Goal: Information Seeking & Learning: Learn about a topic

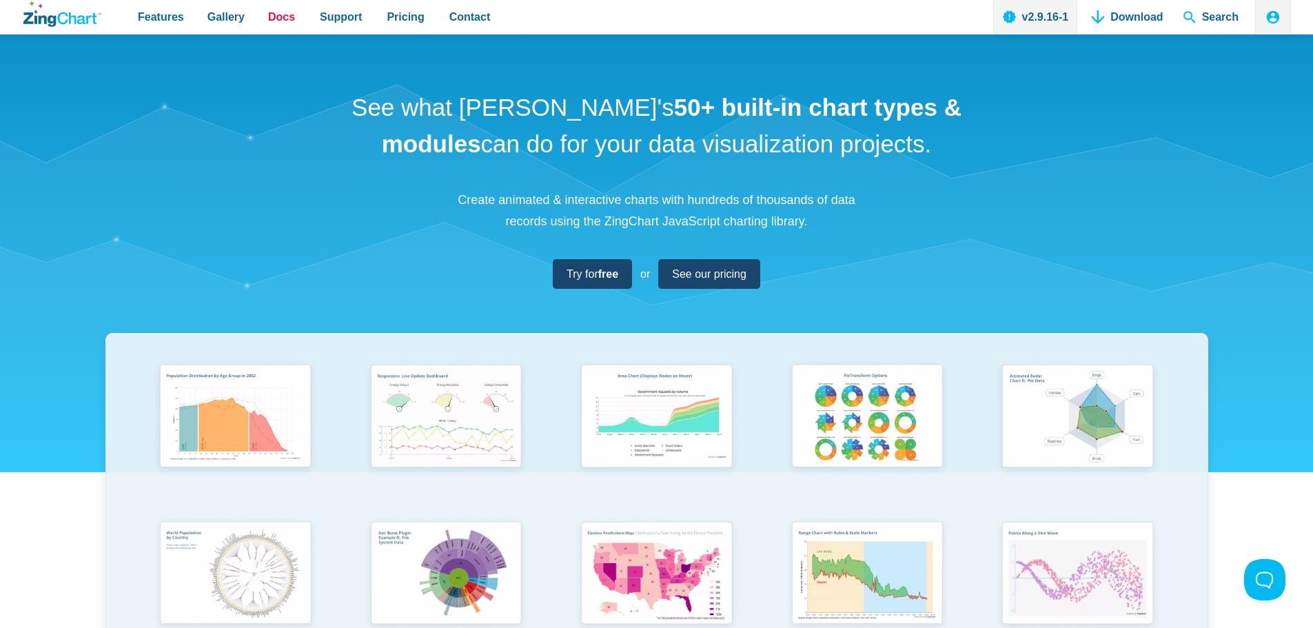
click at [281, 16] on span "Docs" at bounding box center [281, 17] width 27 height 19
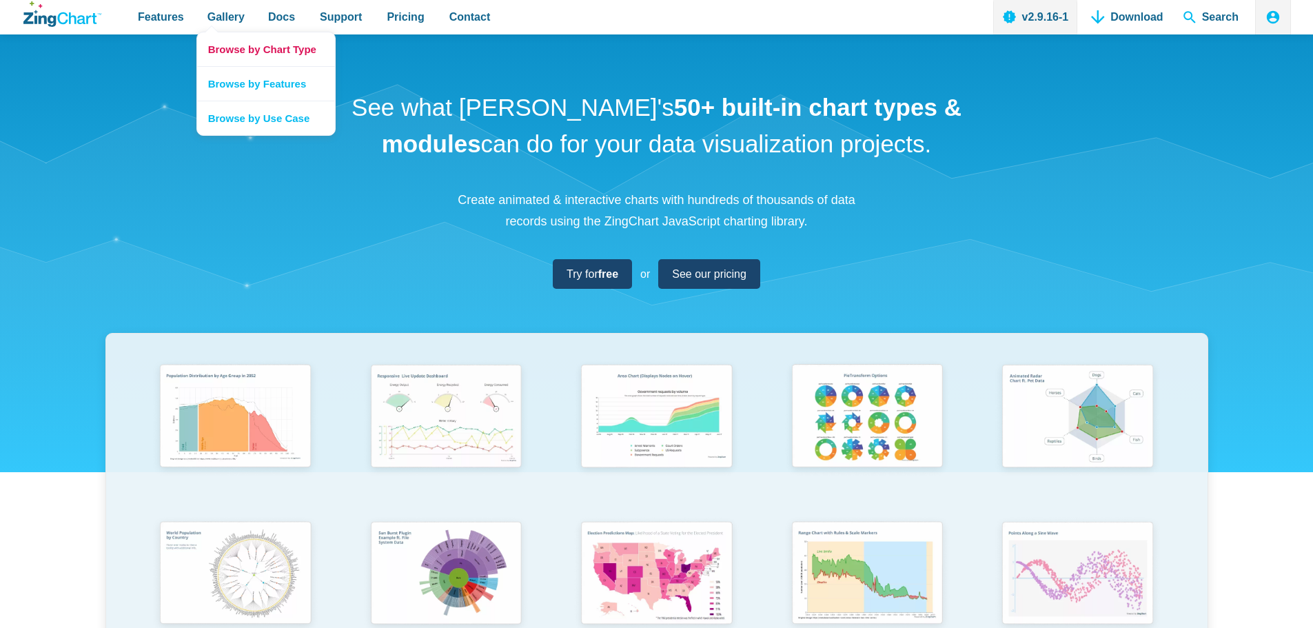
click at [264, 47] on link "Browse by Chart Type" at bounding box center [266, 49] width 138 height 34
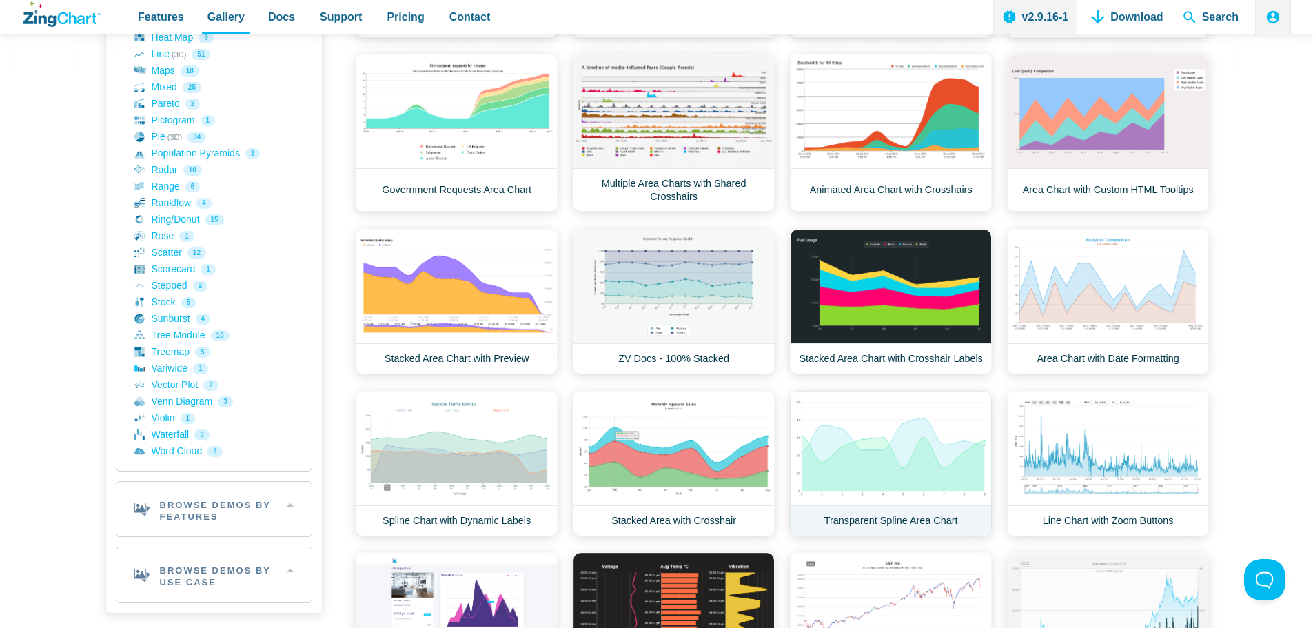
scroll to position [207, 0]
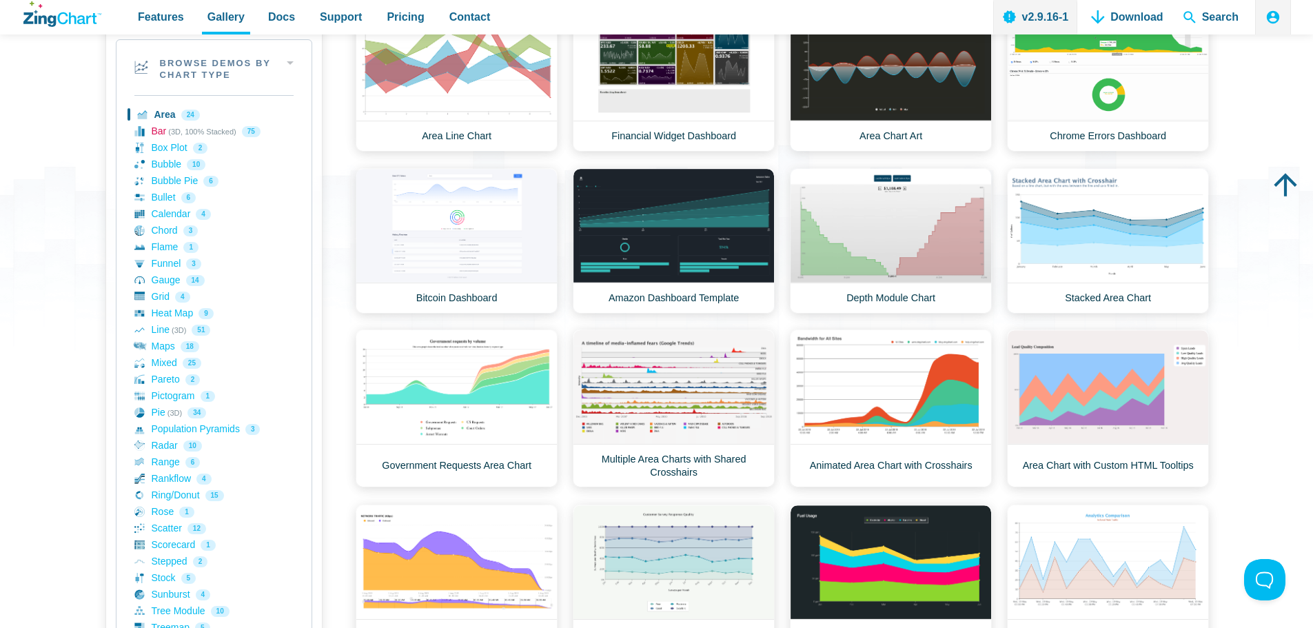
click at [160, 129] on link "Bar (3D, 100% Stacked) 75" at bounding box center [213, 131] width 159 height 17
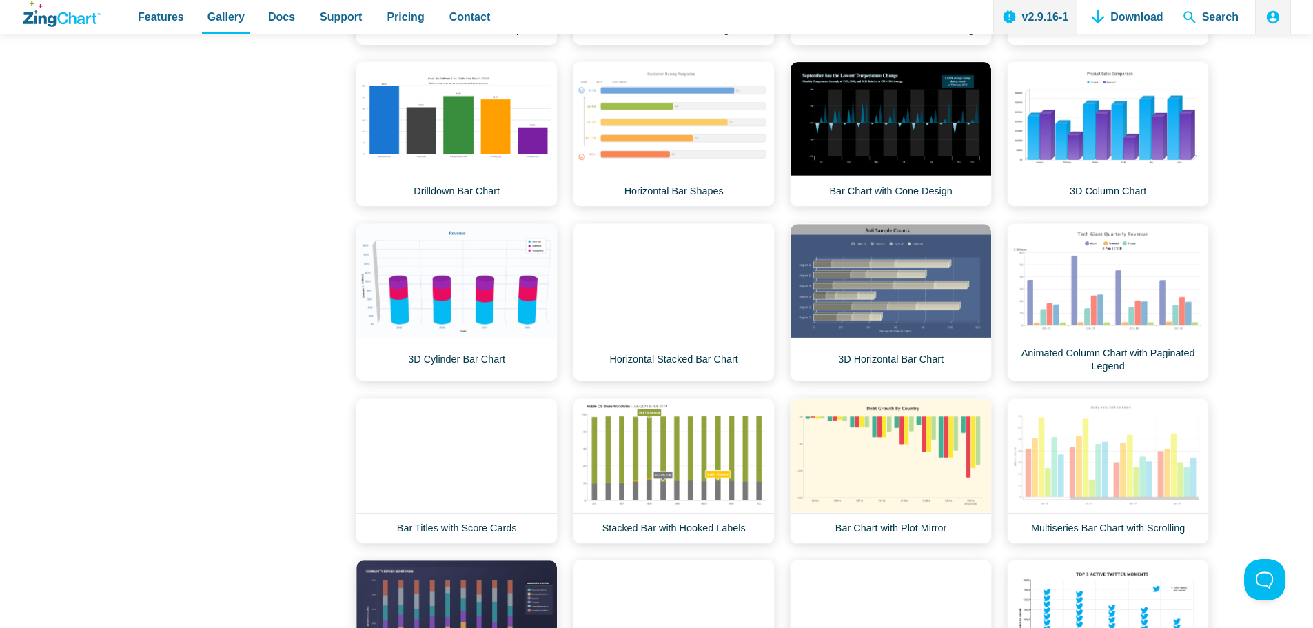
scroll to position [1172, 0]
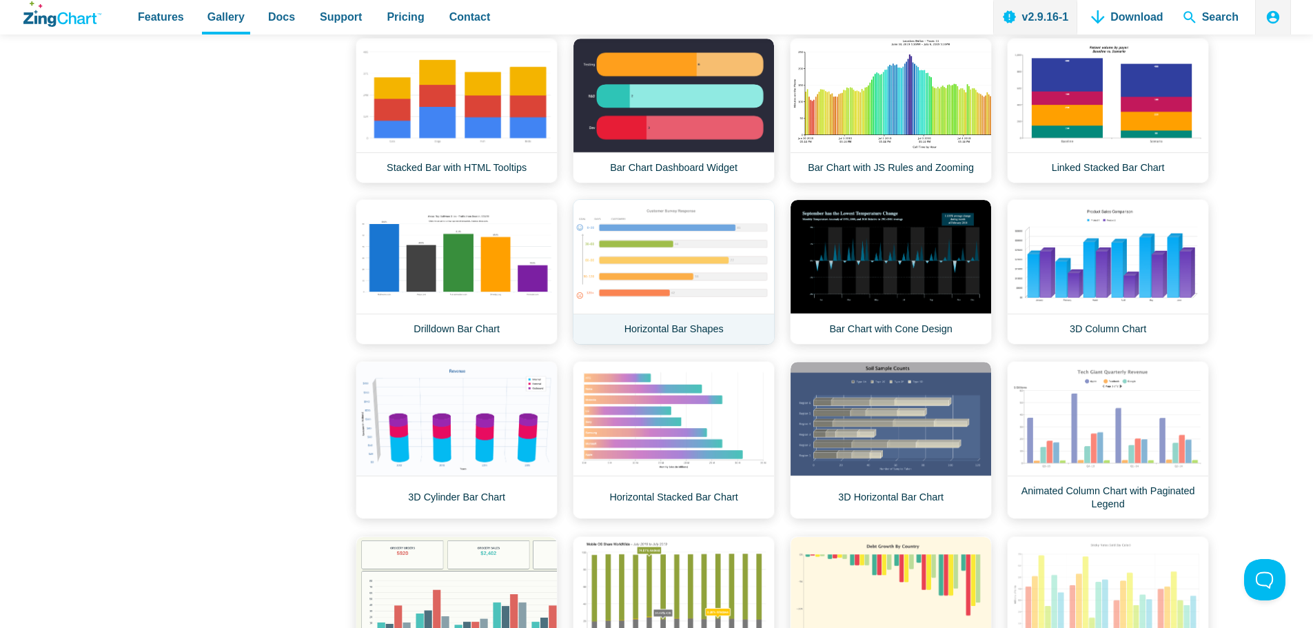
click at [666, 258] on link "Horizontal Bar Shapes" at bounding box center [674, 271] width 202 height 145
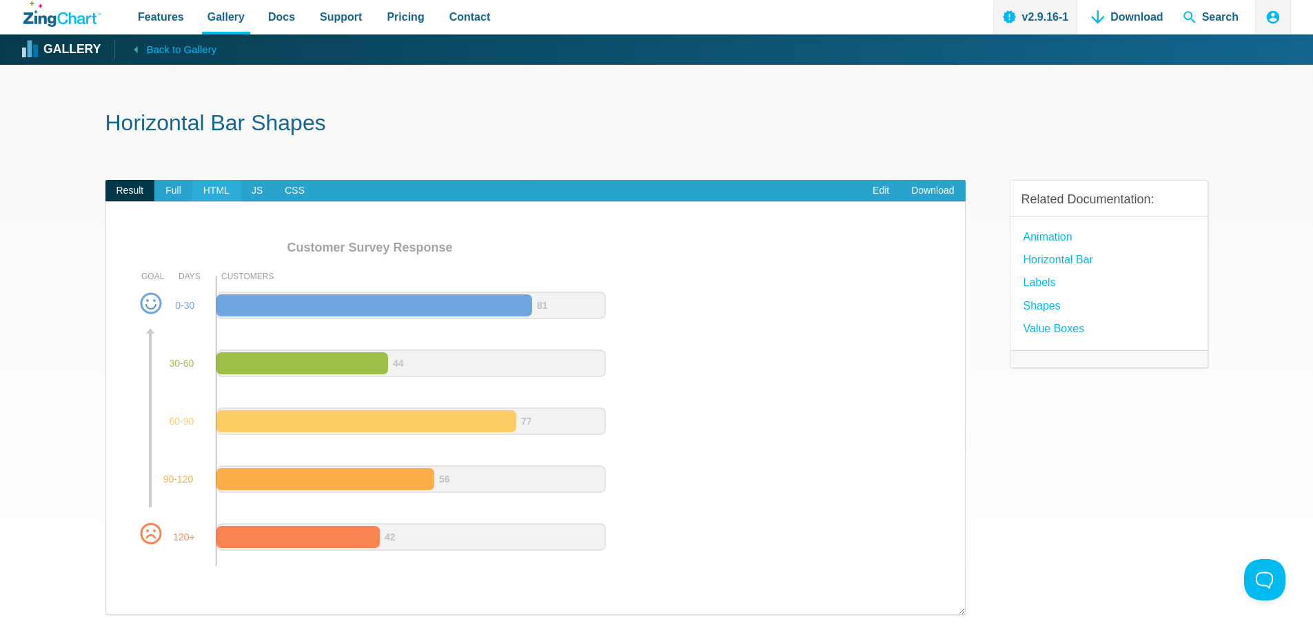
click at [222, 189] on span "HTML" at bounding box center [216, 191] width 48 height 22
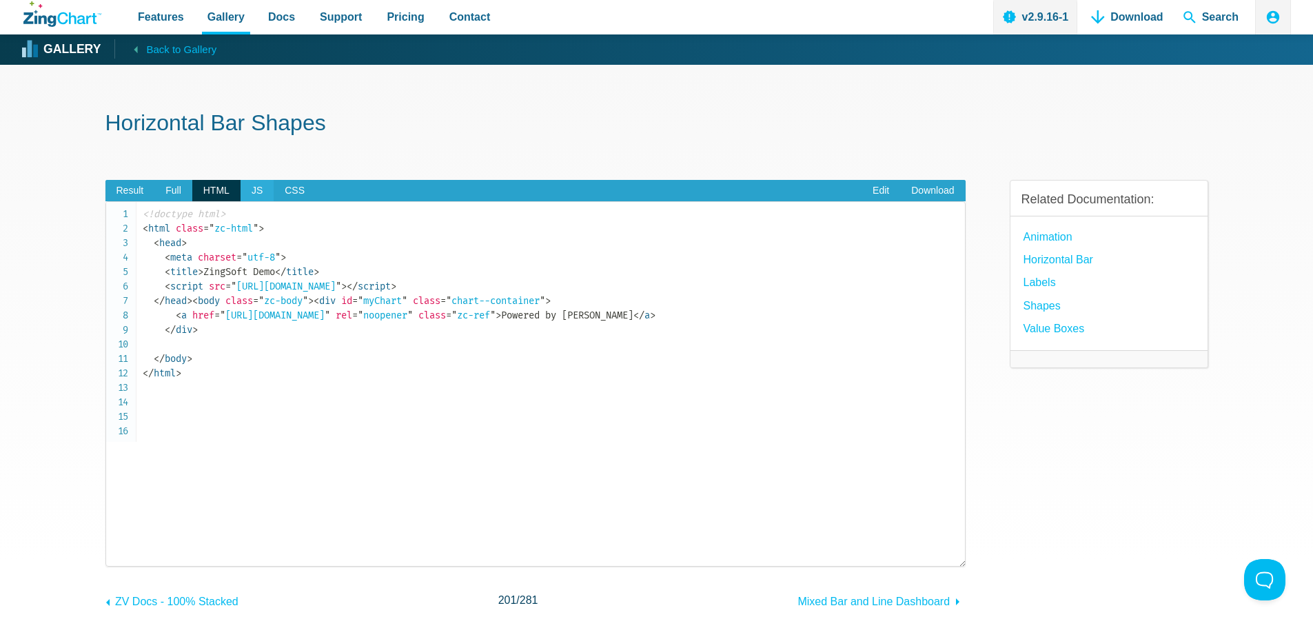
click at [254, 190] on span "JS" at bounding box center [257, 191] width 33 height 22
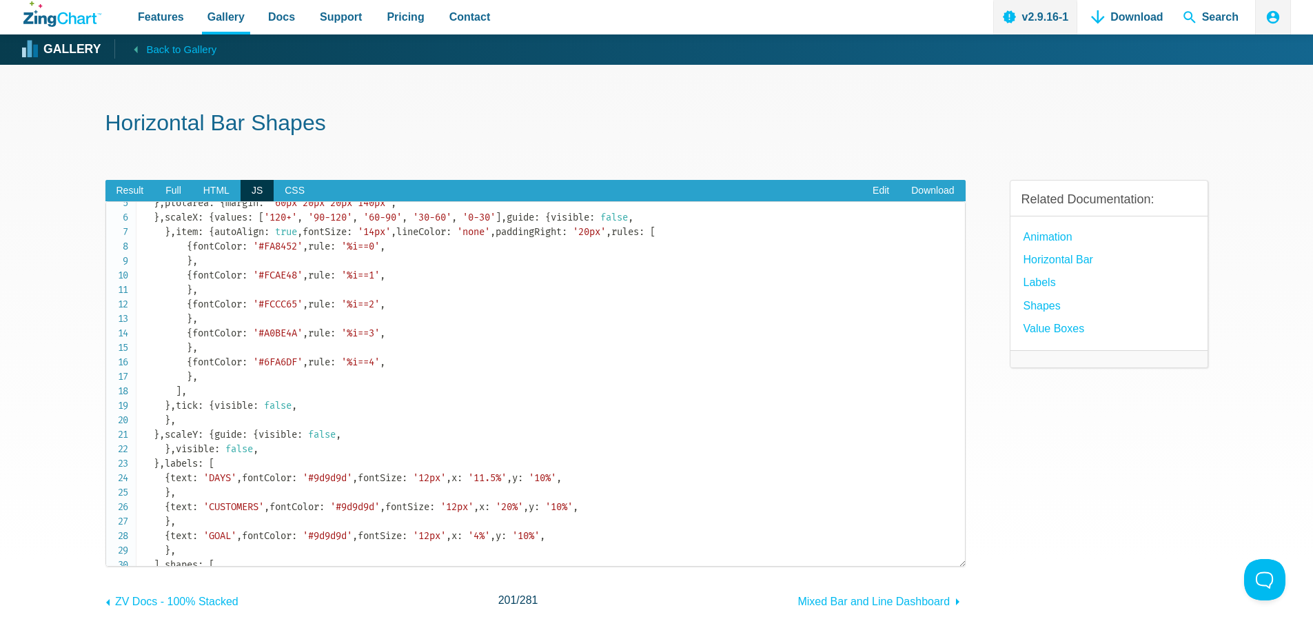
scroll to position [138, 0]
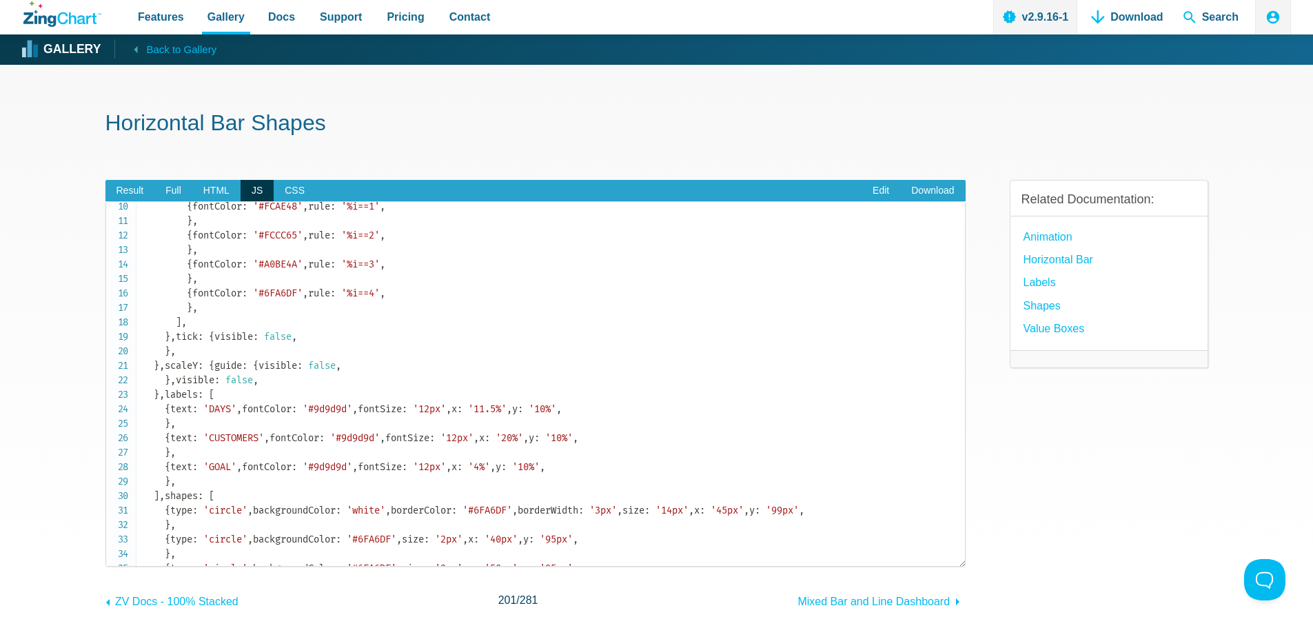
drag, startPoint x: 165, startPoint y: 423, endPoint x: 408, endPoint y: 420, distance: 243.3
click at [408, 420] on code "let chartConfig = { type : 'hbar' , title : { text : 'Customer Survey Response'…" at bounding box center [554, 626] width 822 height 1115
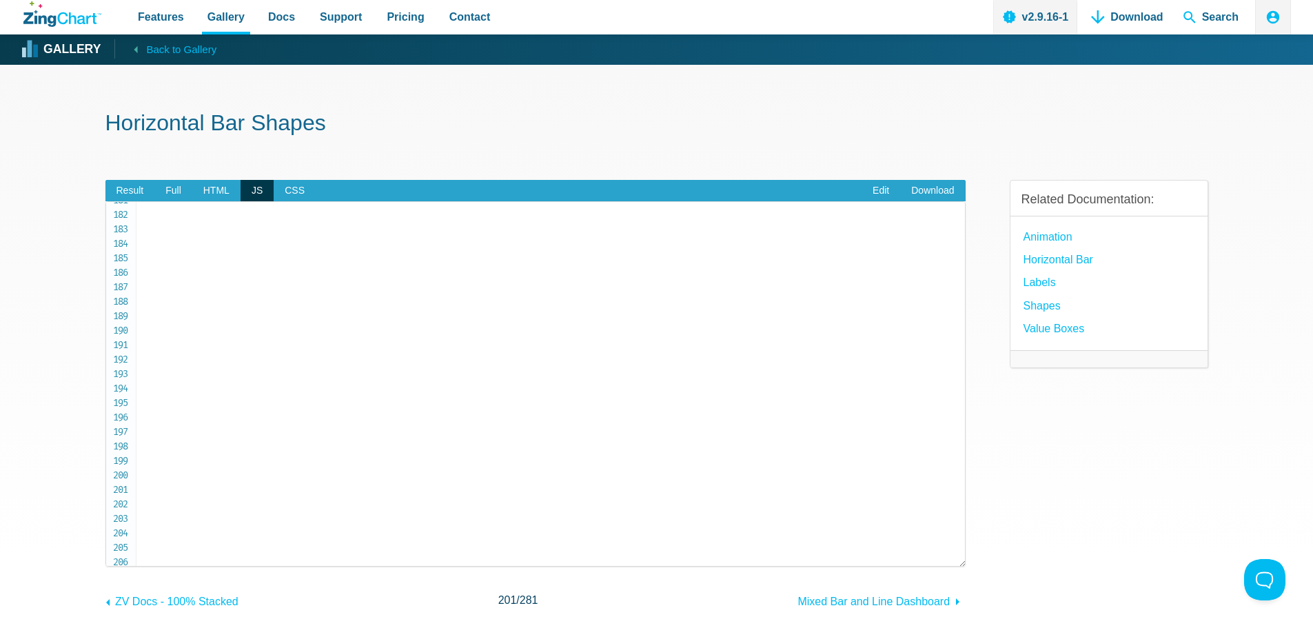
scroll to position [2481, 0]
click at [794, 125] on h1 "Horizontal Bar Shapes" at bounding box center [656, 124] width 1103 height 31
